Goal: Task Accomplishment & Management: Manage account settings

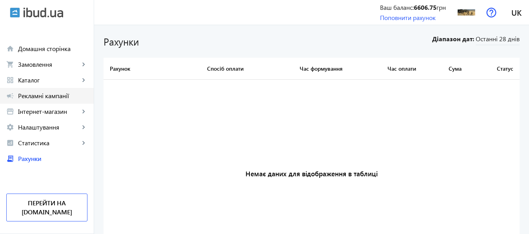
click at [34, 96] on span "Рекламні кампанії" at bounding box center [52, 96] width 69 height 8
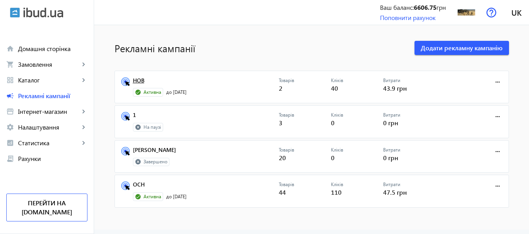
click at [134, 81] on link "НОВ" at bounding box center [206, 82] width 146 height 11
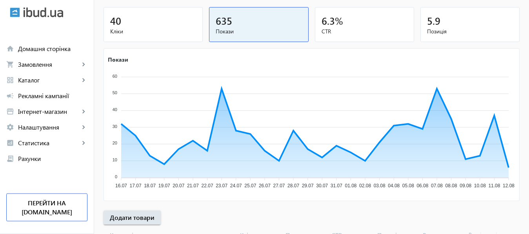
scroll to position [146, 0]
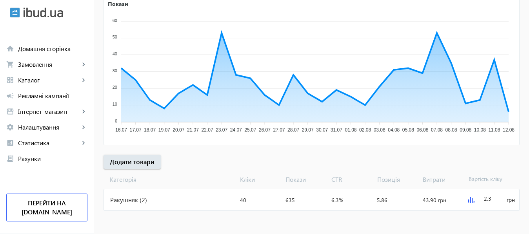
click at [471, 199] on img at bounding box center [471, 200] width 6 height 6
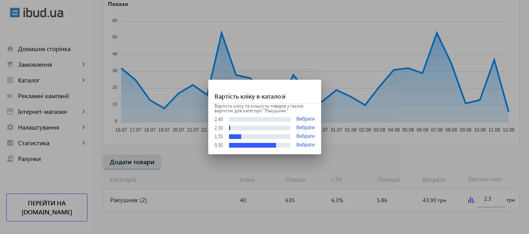
scroll to position [0, 0]
click at [493, 198] on div at bounding box center [264, 117] width 529 height 234
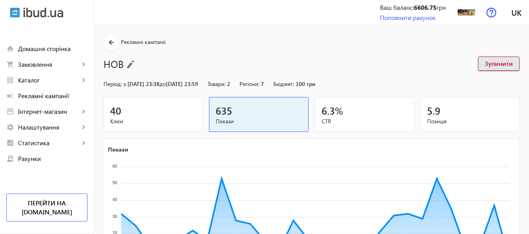
scroll to position [146, 0]
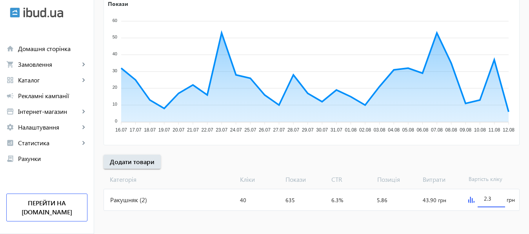
click at [493, 198] on input "2.3" at bounding box center [491, 198] width 15 height 7
click at [493, 214] on div at bounding box center [491, 210] width 27 height 7
click at [496, 200] on input "2.5" at bounding box center [491, 198] width 15 height 7
type input "2.6"
click at [490, 216] on mat-sidenav-content "arrow_back Рекламні кампанії НОВ Зупинити Період: з [DATE] 23:38 до [DATE] 23:5…" at bounding box center [311, 57] width 435 height 355
